Goal: Transaction & Acquisition: Download file/media

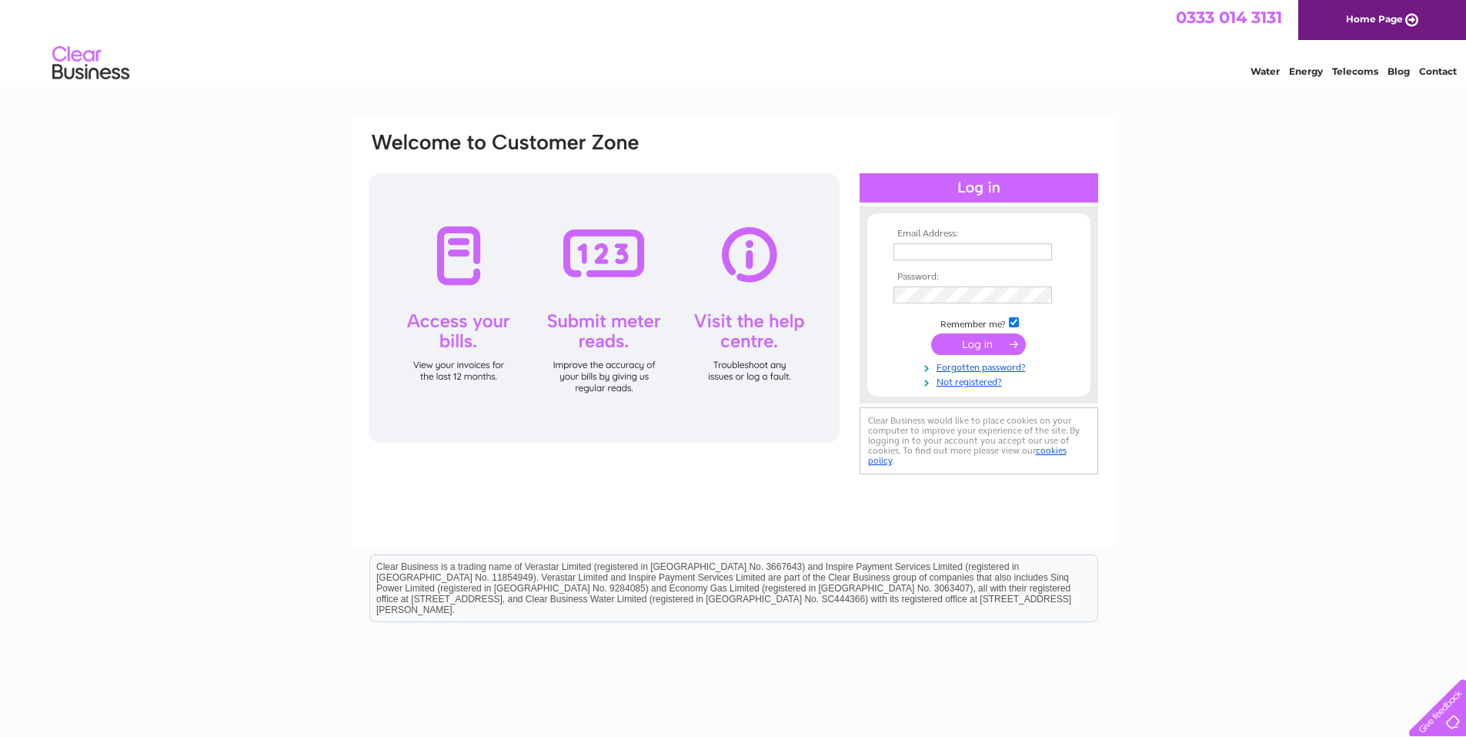
type input "Admin@mandscivilsne.co.uk"
click at [987, 344] on input "submit" at bounding box center [978, 344] width 95 height 22
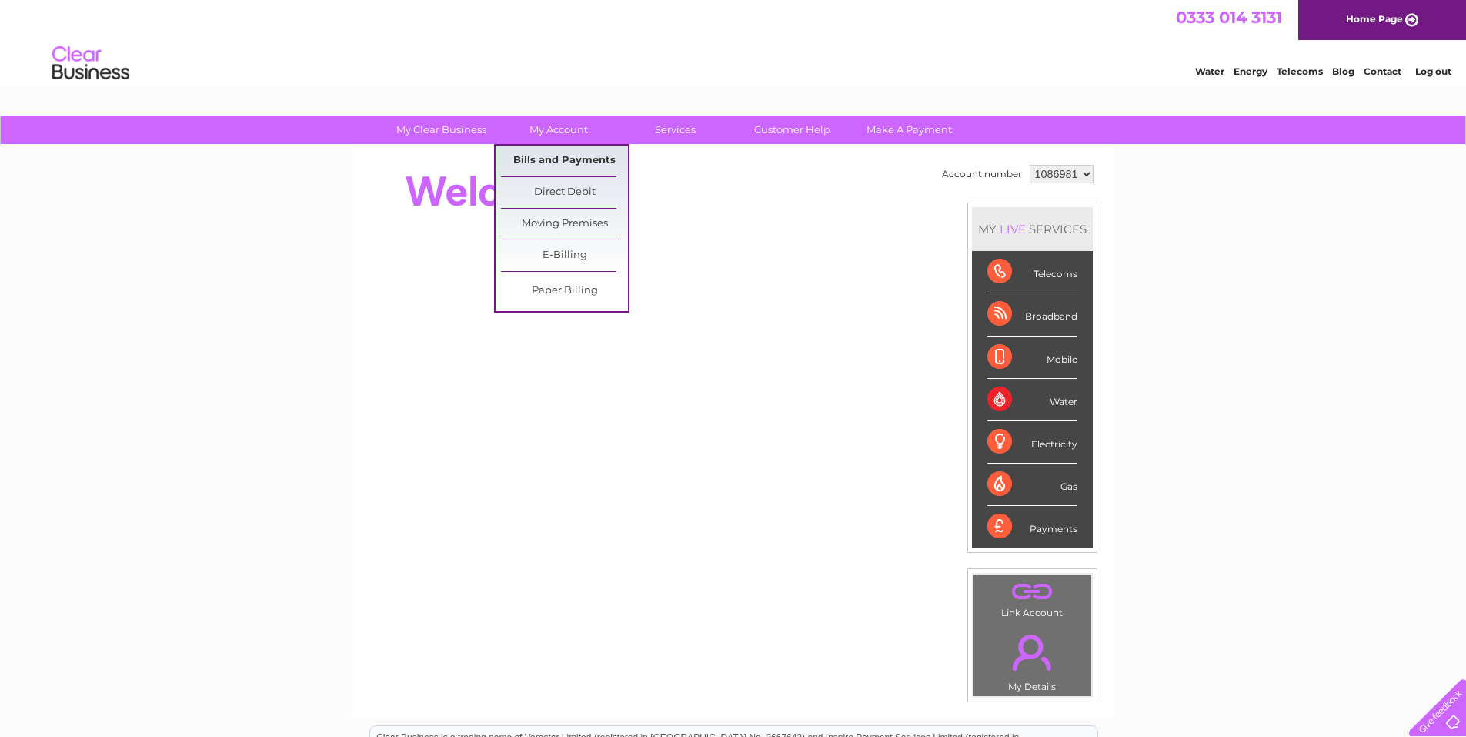
click at [594, 158] on link "Bills and Payments" at bounding box center [564, 160] width 127 height 31
click at [552, 157] on link "Bills and Payments" at bounding box center [564, 160] width 127 height 31
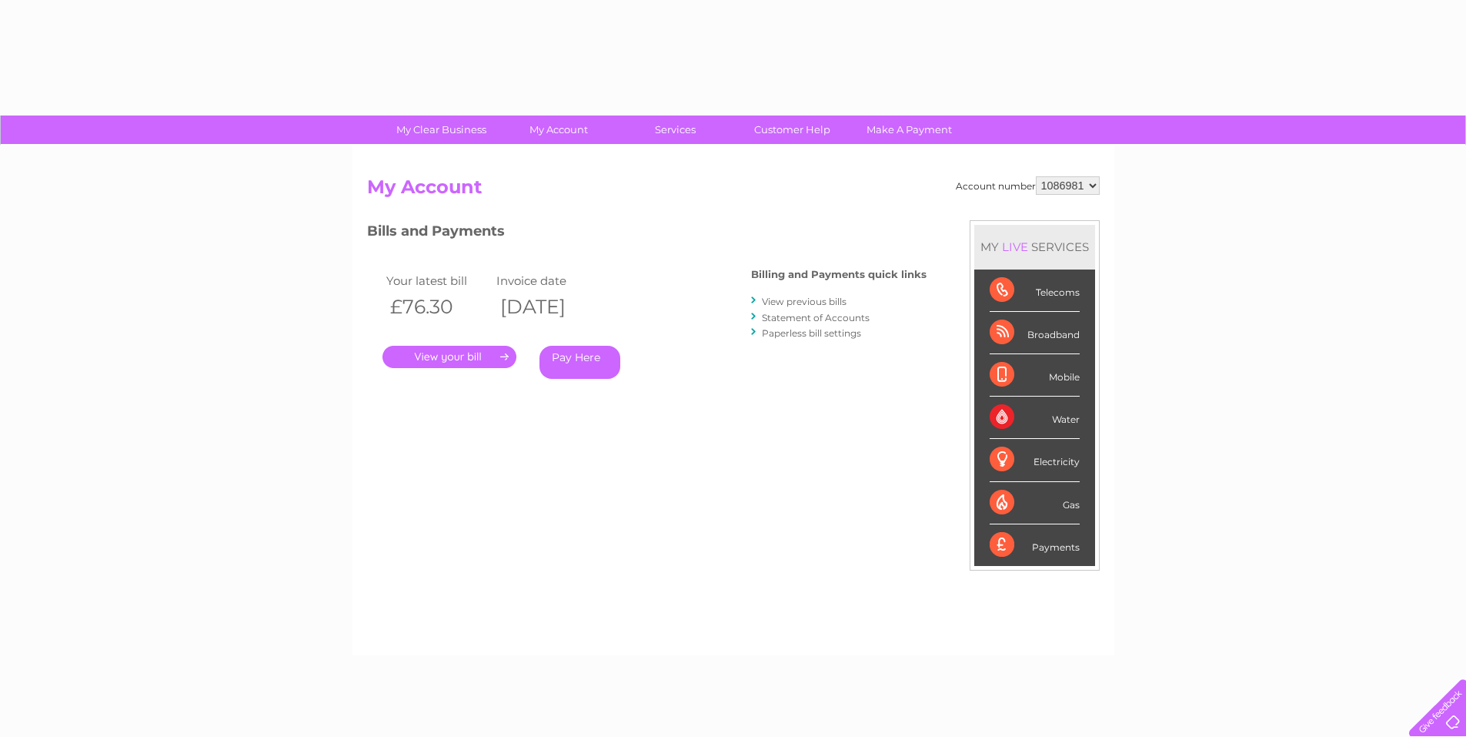
click at [450, 359] on link "." at bounding box center [450, 357] width 134 height 22
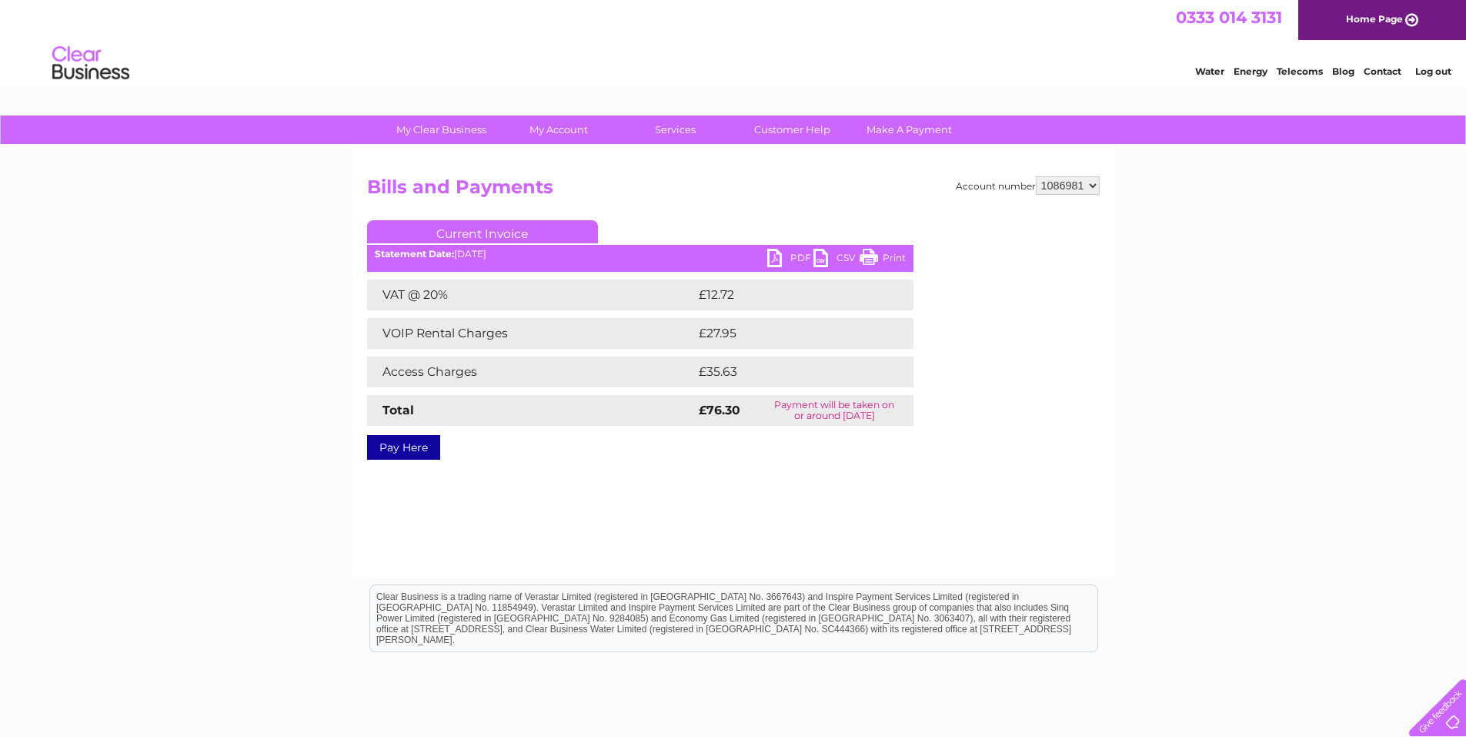
click at [773, 258] on link "PDF" at bounding box center [791, 260] width 46 height 22
drag, startPoint x: 1320, startPoint y: 555, endPoint x: 986, endPoint y: 443, distance: 352.5
click at [1233, 549] on div "My Clear Business Login Details My Details My Preferences Link Account My Accou…" at bounding box center [733, 477] width 1466 height 724
drag, startPoint x: 855, startPoint y: 324, endPoint x: 830, endPoint y: 365, distance: 48.1
click at [840, 322] on tr "VOIP Rental Charges £27.95" at bounding box center [640, 333] width 547 height 31
